Goal: Task Accomplishment & Management: Complete application form

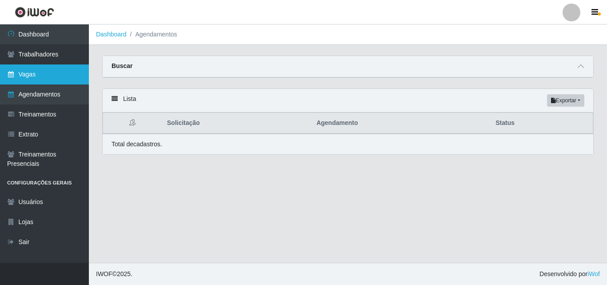
click at [48, 77] on link "Vagas" at bounding box center [44, 74] width 89 height 20
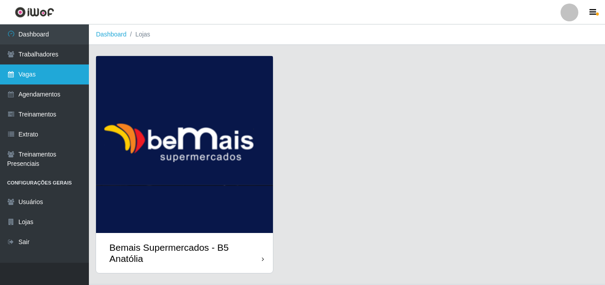
click at [47, 77] on link "Vagas" at bounding box center [44, 74] width 89 height 20
click at [49, 77] on link "Vagas" at bounding box center [44, 74] width 89 height 20
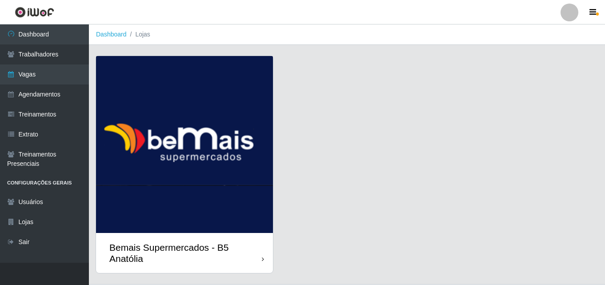
click at [263, 259] on icon at bounding box center [263, 259] width 2 height 6
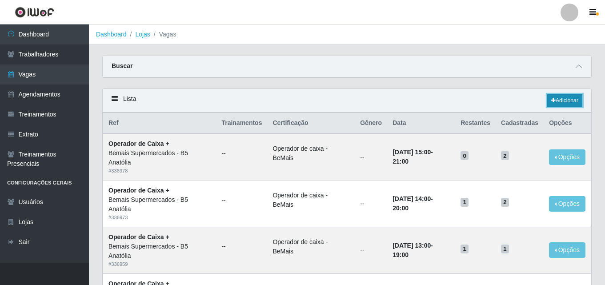
click at [567, 99] on link "Adicionar" at bounding box center [564, 100] width 35 height 12
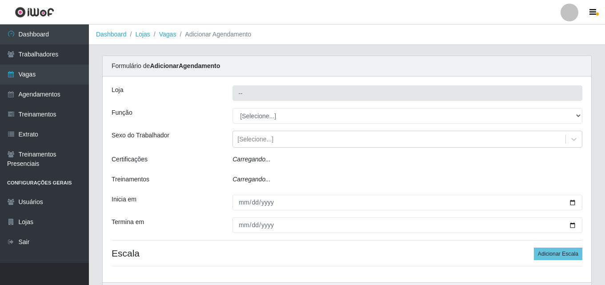
type input "Bemais Supermercados - B5 Anatólia"
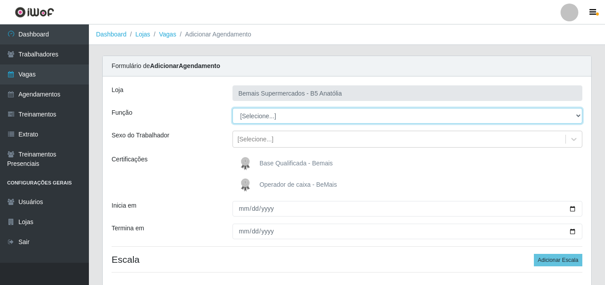
click at [577, 114] on select "[Selecione...] ASG ASG + ASG ++ Auxiliar de Estacionamento Auxiliar de Estacion…" at bounding box center [407, 116] width 350 height 16
select select "70"
click at [232, 108] on select "[Selecione...] ASG ASG + ASG ++ Auxiliar de Estacionamento Auxiliar de Estacion…" at bounding box center [407, 116] width 350 height 16
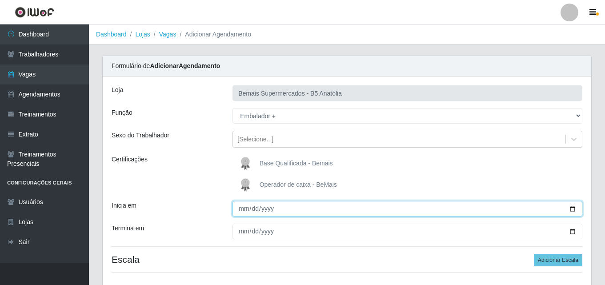
click at [571, 208] on input "Inicia em" at bounding box center [407, 209] width 350 height 16
type input "[DATE]"
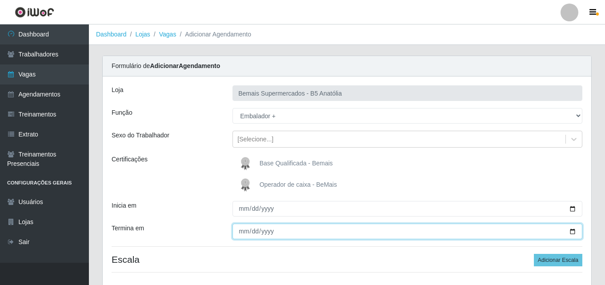
click at [573, 235] on input "Termina em" at bounding box center [407, 231] width 350 height 16
type input "[DATE]"
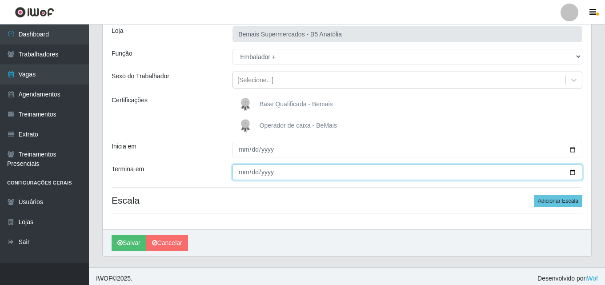
scroll to position [64, 0]
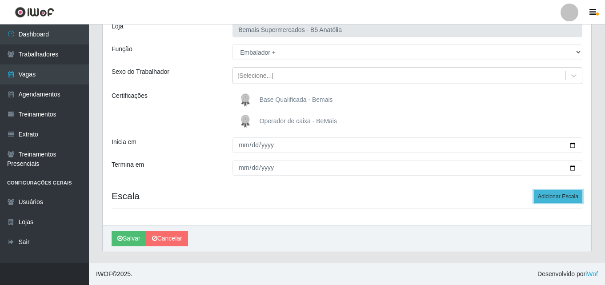
click at [554, 197] on button "Adicionar Escala" at bounding box center [557, 196] width 48 height 12
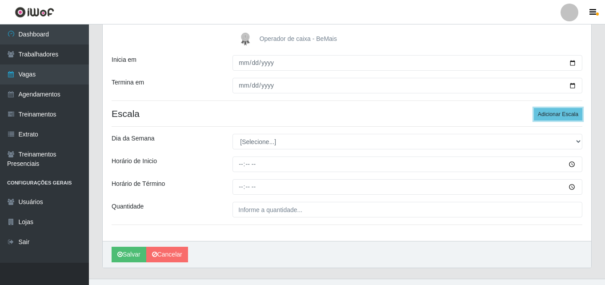
scroll to position [152, 0]
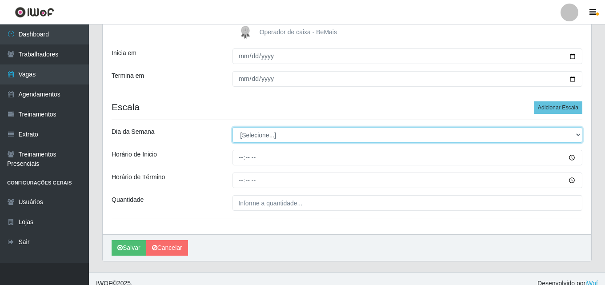
drag, startPoint x: 577, startPoint y: 135, endPoint x: 543, endPoint y: 136, distance: 34.2
click at [577, 135] on select "[Selecione...] Segunda Terça Quarta Quinta Sexta Sábado Domingo" at bounding box center [407, 135] width 350 height 16
select select "0"
click at [232, 127] on select "[Selecione...] Segunda Terça Quarta Quinta Sexta Sábado Domingo" at bounding box center [407, 135] width 350 height 16
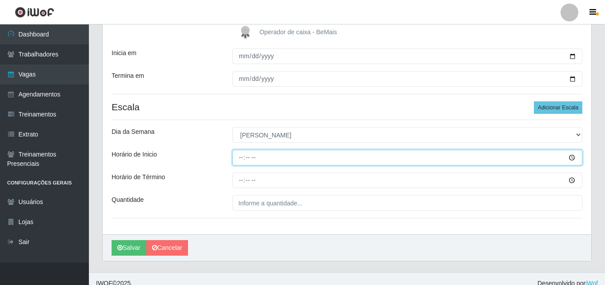
click at [244, 157] on input "Horário de Inicio" at bounding box center [407, 158] width 350 height 16
click at [243, 157] on input "15:15" at bounding box center [407, 158] width 350 height 16
type input "15:30"
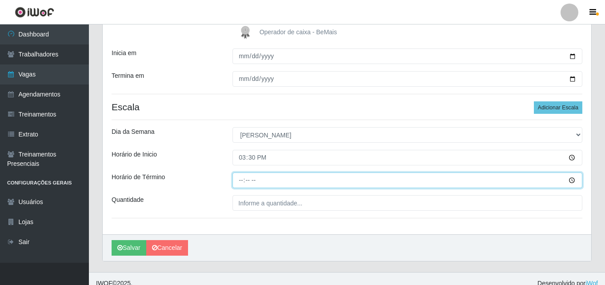
click at [239, 183] on input "Horário de Término" at bounding box center [407, 180] width 350 height 16
type input "21:30"
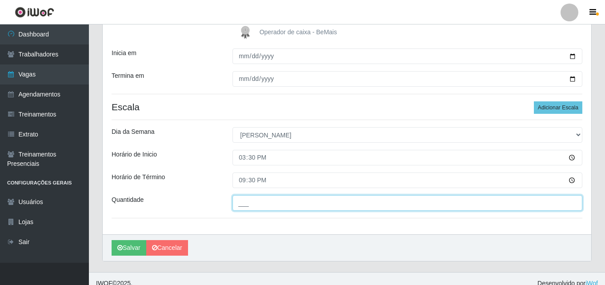
click at [249, 203] on input "___" at bounding box center [407, 203] width 350 height 16
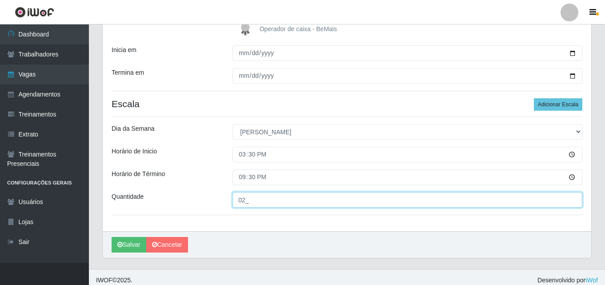
scroll to position [162, 0]
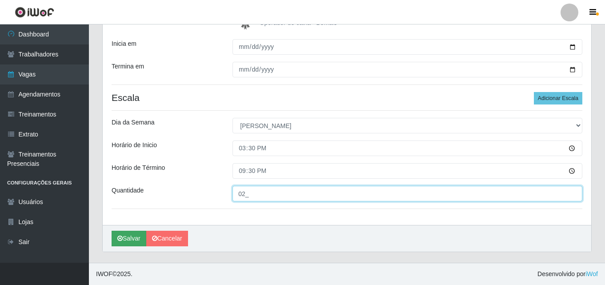
type input "02_"
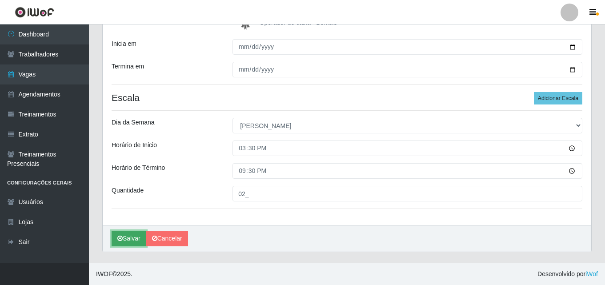
click at [129, 239] on button "Salvar" at bounding box center [128, 239] width 35 height 16
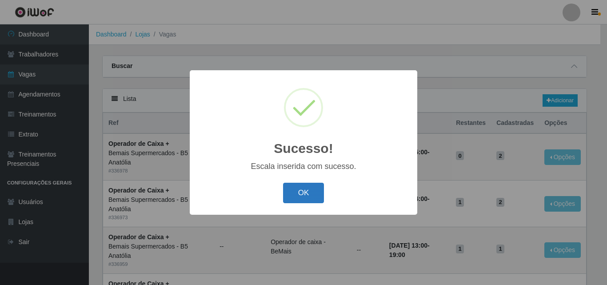
click at [307, 193] on button "OK" at bounding box center [303, 193] width 41 height 21
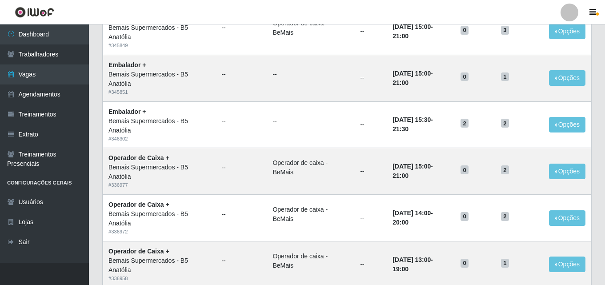
scroll to position [430, 0]
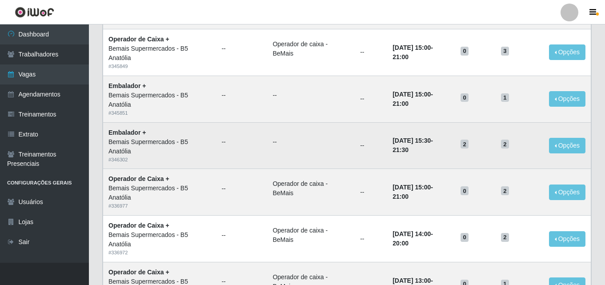
click at [293, 147] on ul "--" at bounding box center [310, 141] width 77 height 9
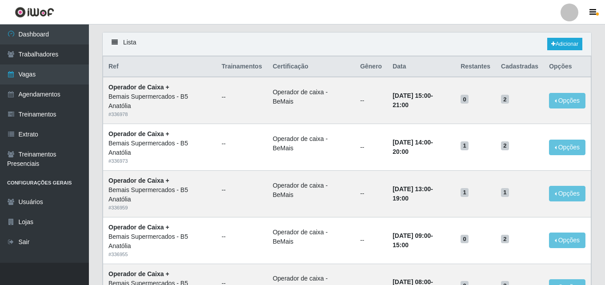
scroll to position [0, 0]
